Goal: Information Seeking & Learning: Learn about a topic

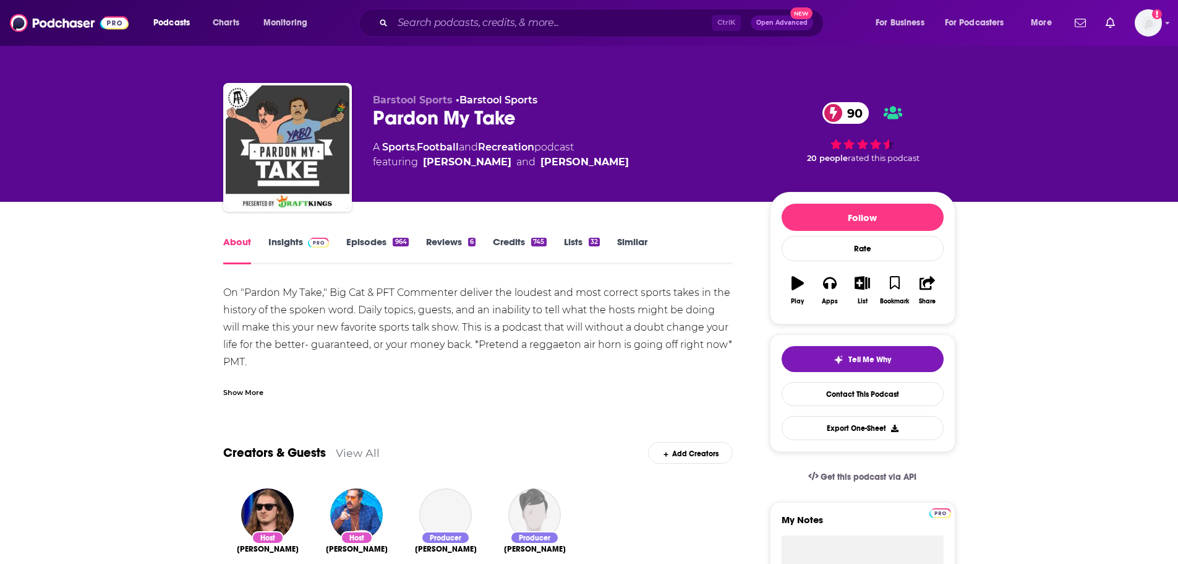
click at [268, 238] on link "Insights" at bounding box center [298, 250] width 61 height 28
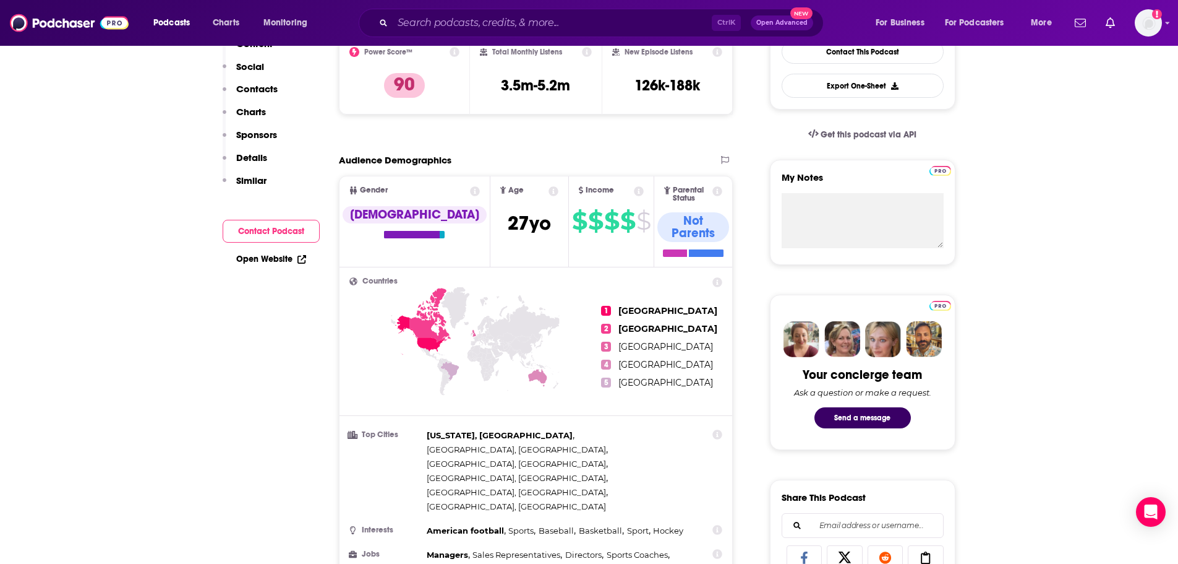
scroll to position [124, 0]
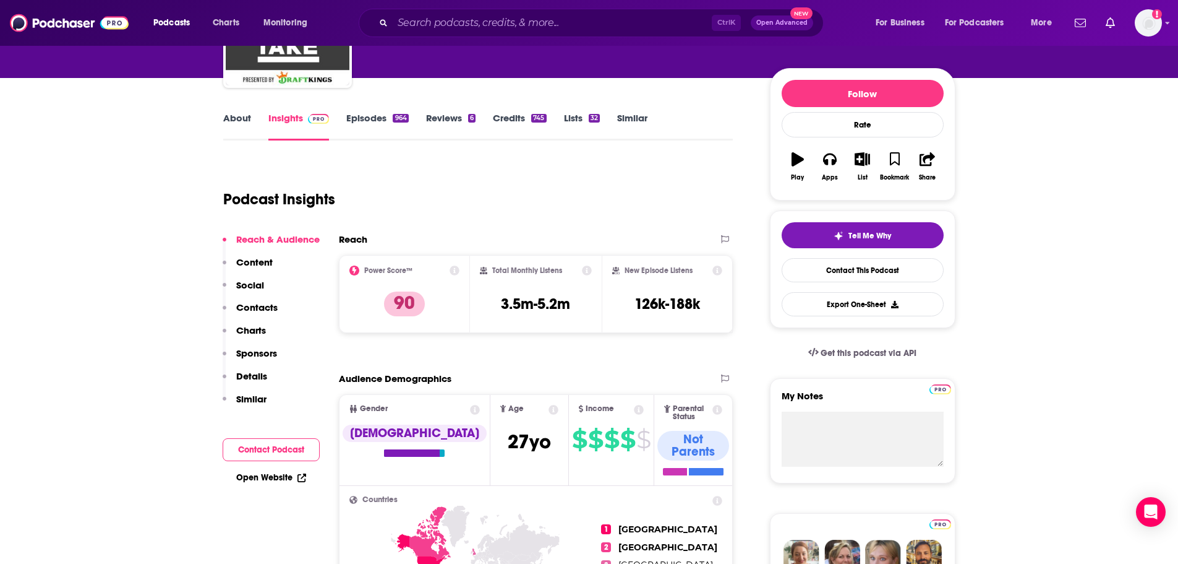
click at [390, 110] on div "About Insights Episodes 964 Reviews 6 Credits 745 Lists 32 Similar" at bounding box center [478, 125] width 510 height 30
click at [387, 121] on link "Episodes 964" at bounding box center [377, 126] width 62 height 28
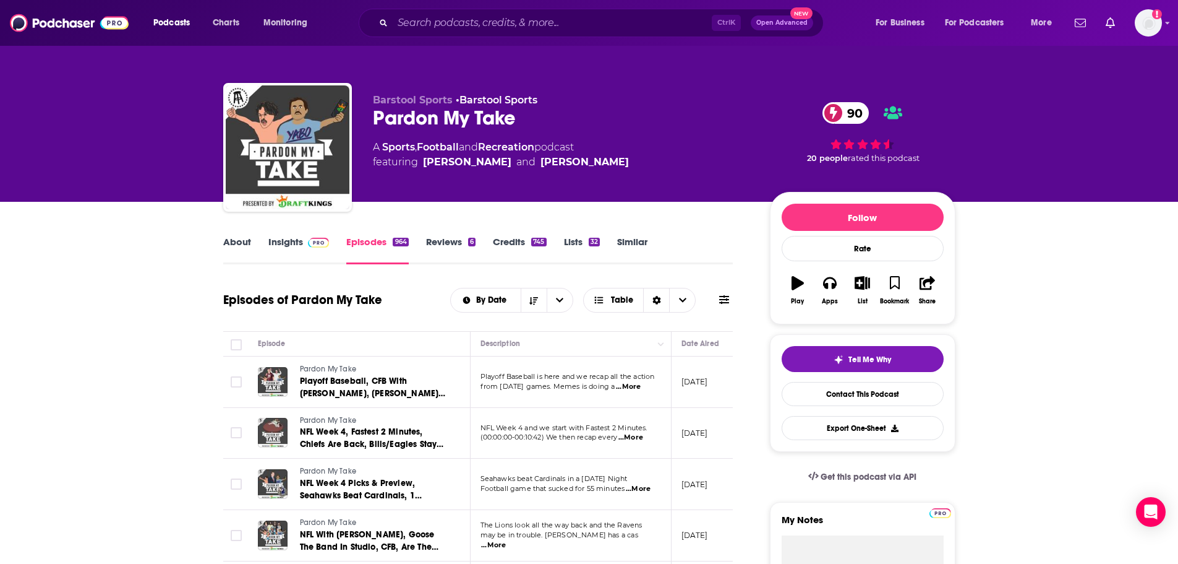
click at [286, 240] on link "Insights" at bounding box center [298, 250] width 61 height 28
